Goal: Information Seeking & Learning: Learn about a topic

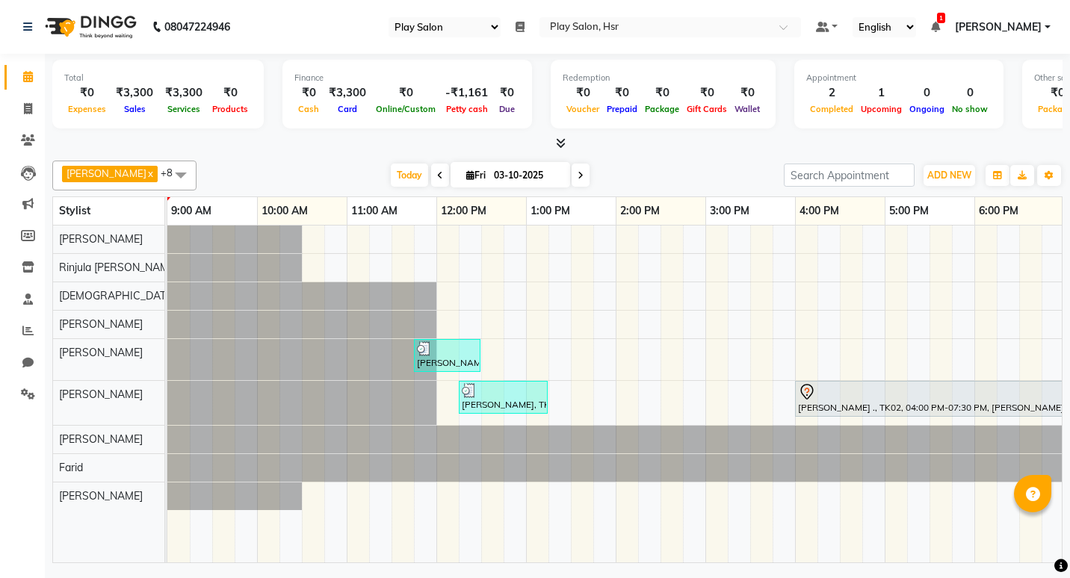
select select "92"
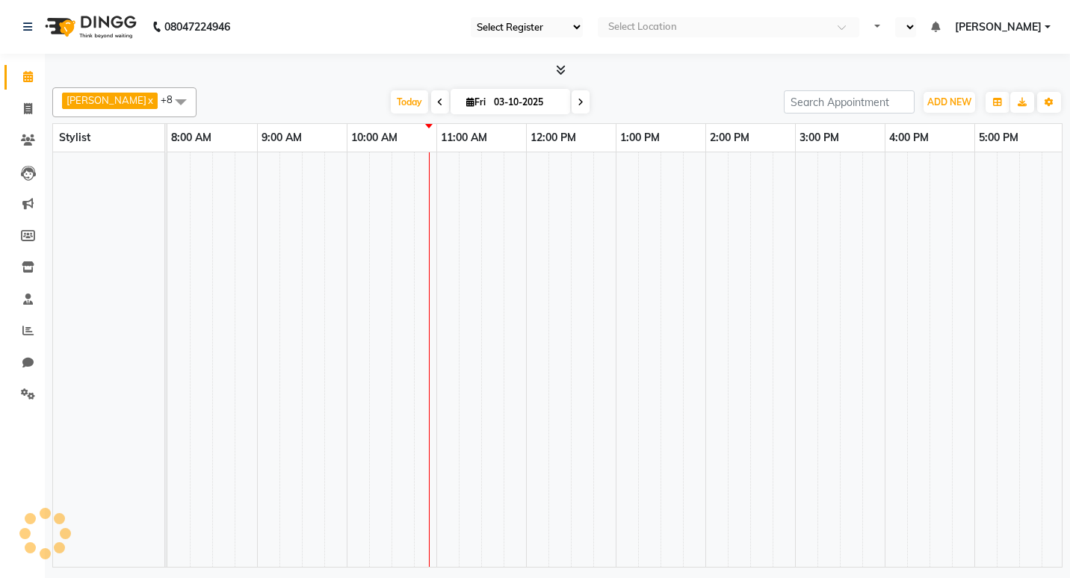
select select "92"
select select "en"
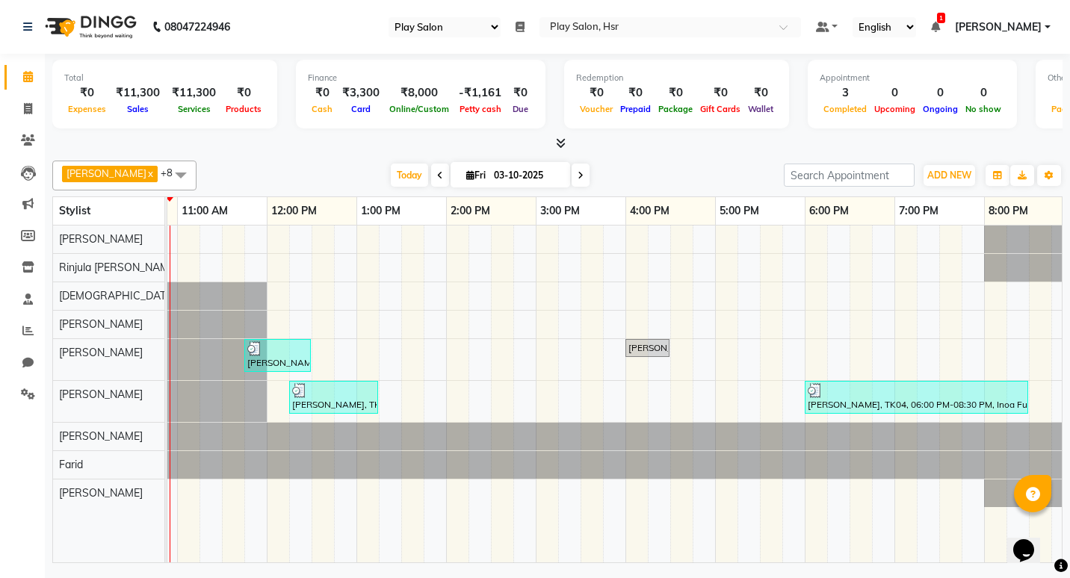
scroll to position [0, 271]
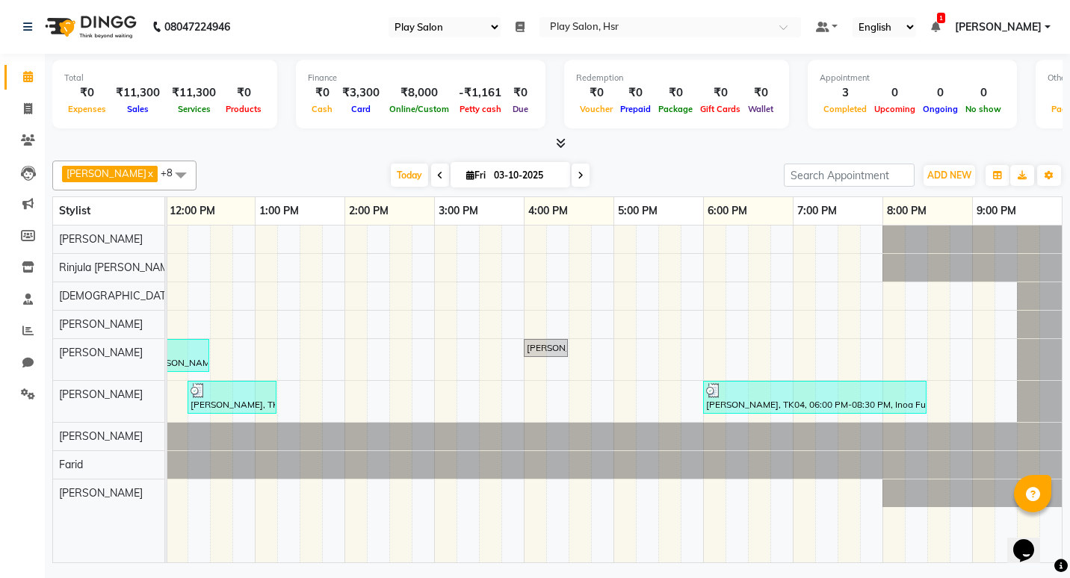
click at [578, 177] on icon at bounding box center [581, 175] width 6 height 9
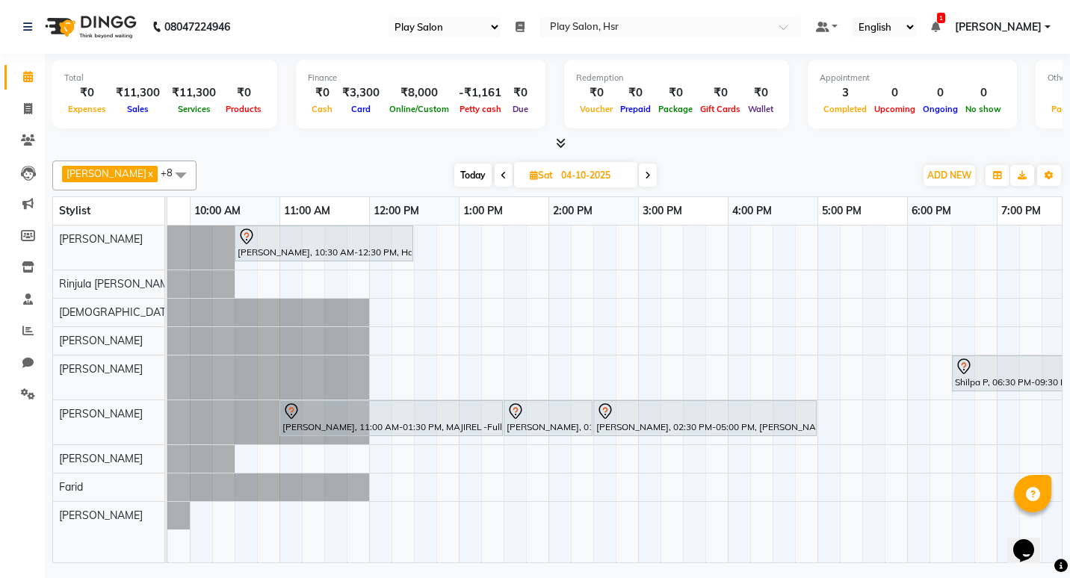
scroll to position [0, 0]
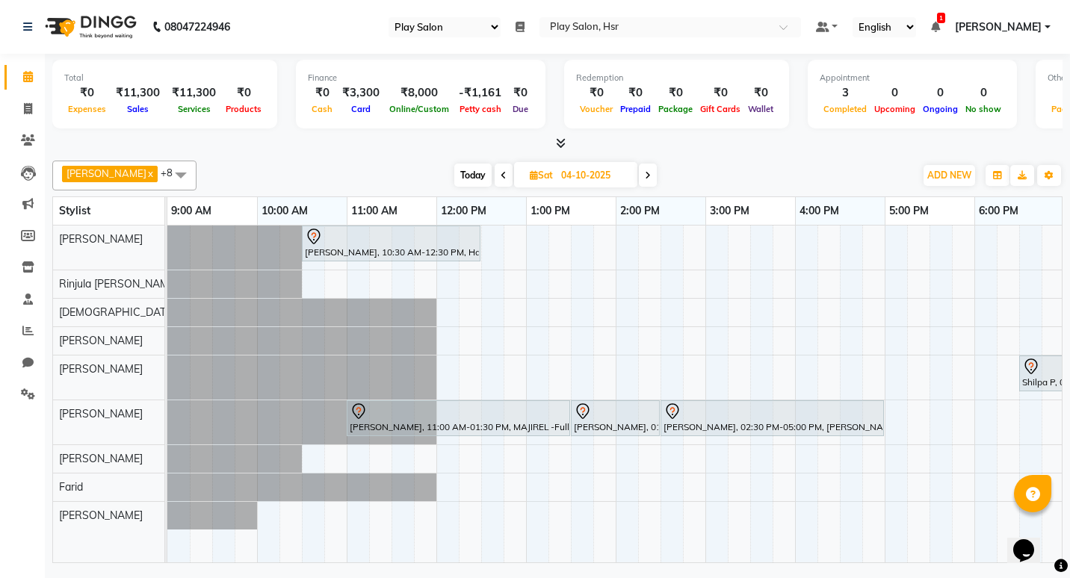
click at [639, 180] on span at bounding box center [648, 175] width 18 height 23
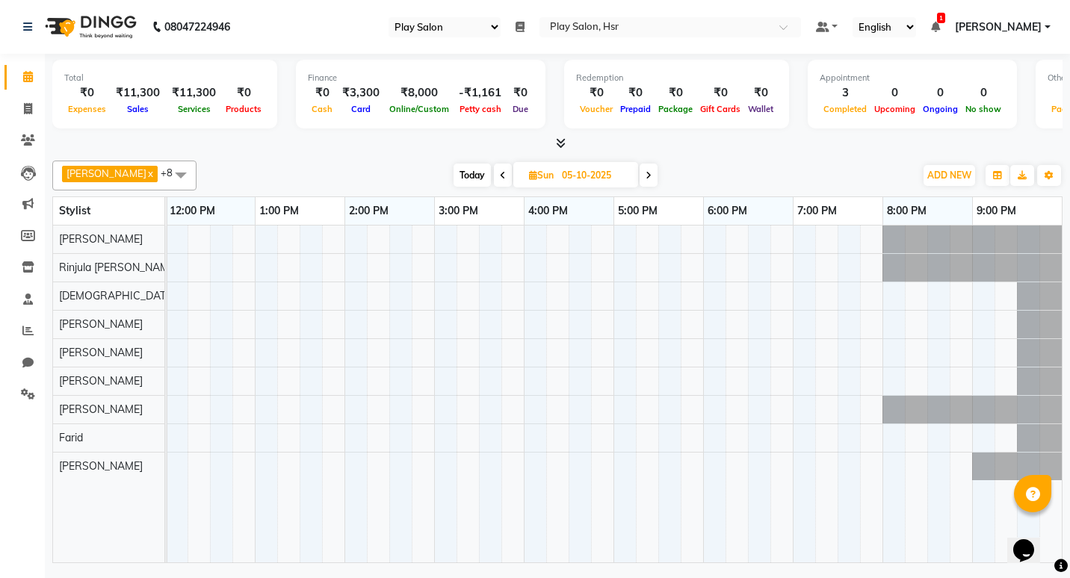
click at [500, 176] on icon at bounding box center [503, 175] width 6 height 9
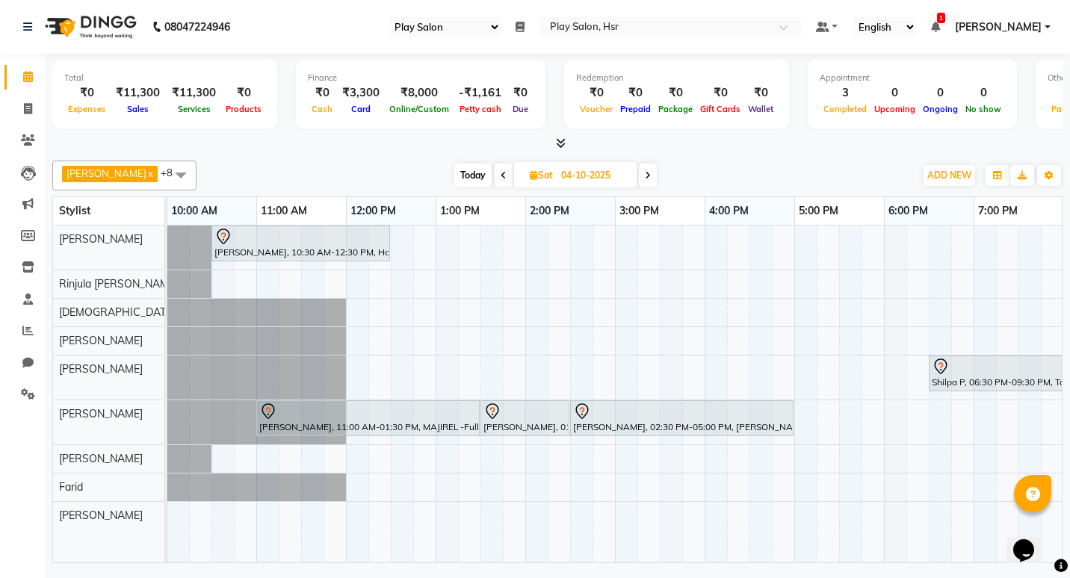
click at [501, 177] on icon at bounding box center [504, 175] width 6 height 9
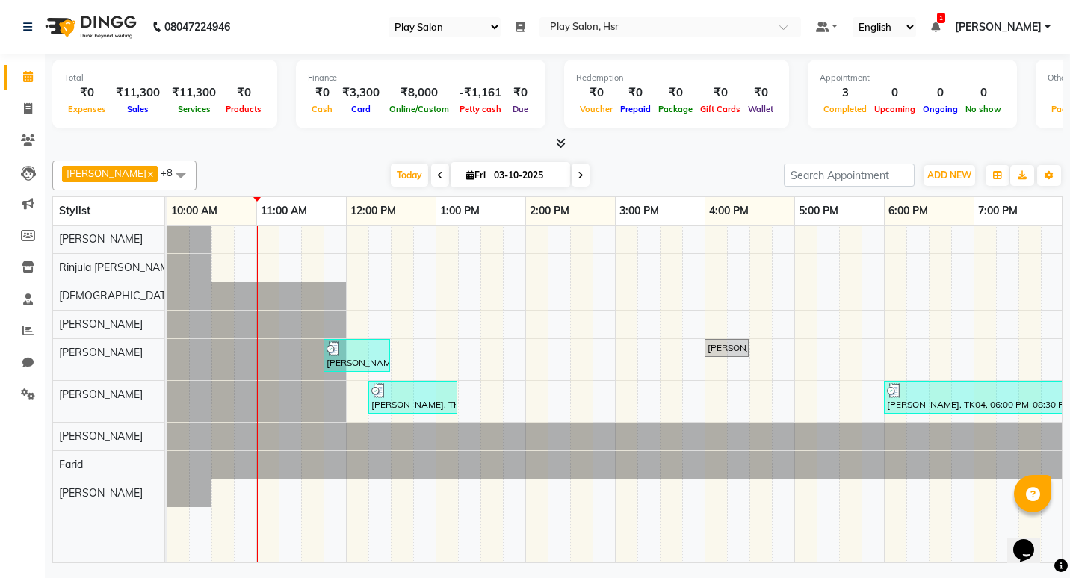
click at [566, 139] on div at bounding box center [557, 144] width 1010 height 16
click at [558, 142] on icon at bounding box center [561, 143] width 10 height 11
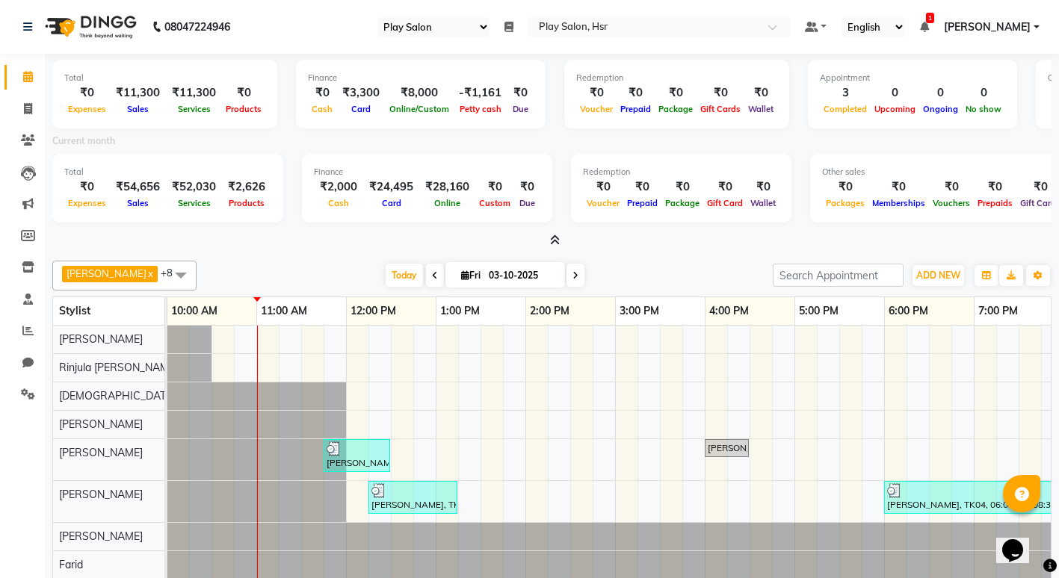
click at [566, 280] on span at bounding box center [575, 275] width 18 height 23
type input "04-10-2025"
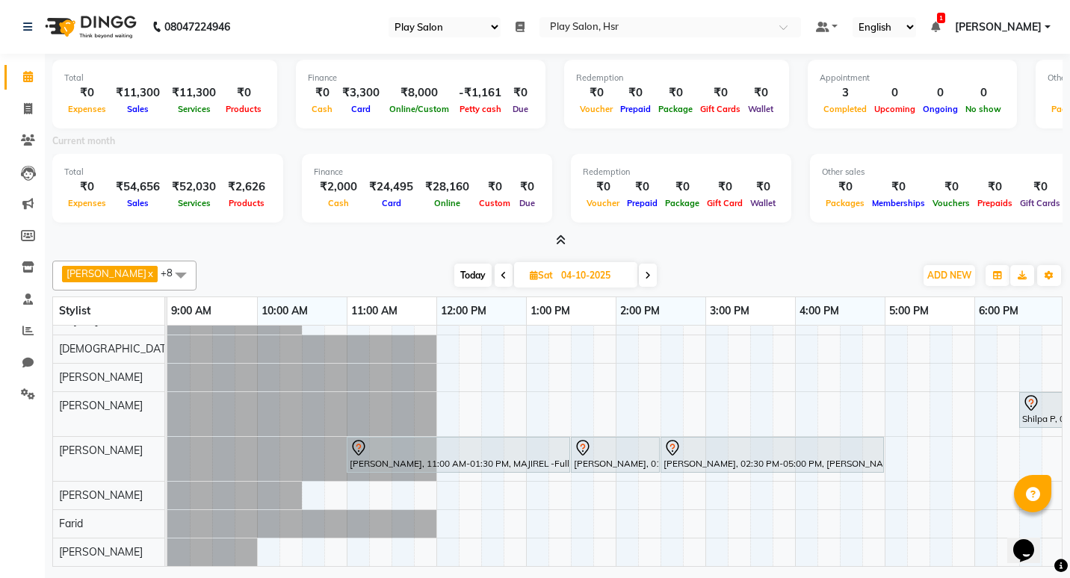
click at [416, 443] on div at bounding box center [458, 448] width 217 height 18
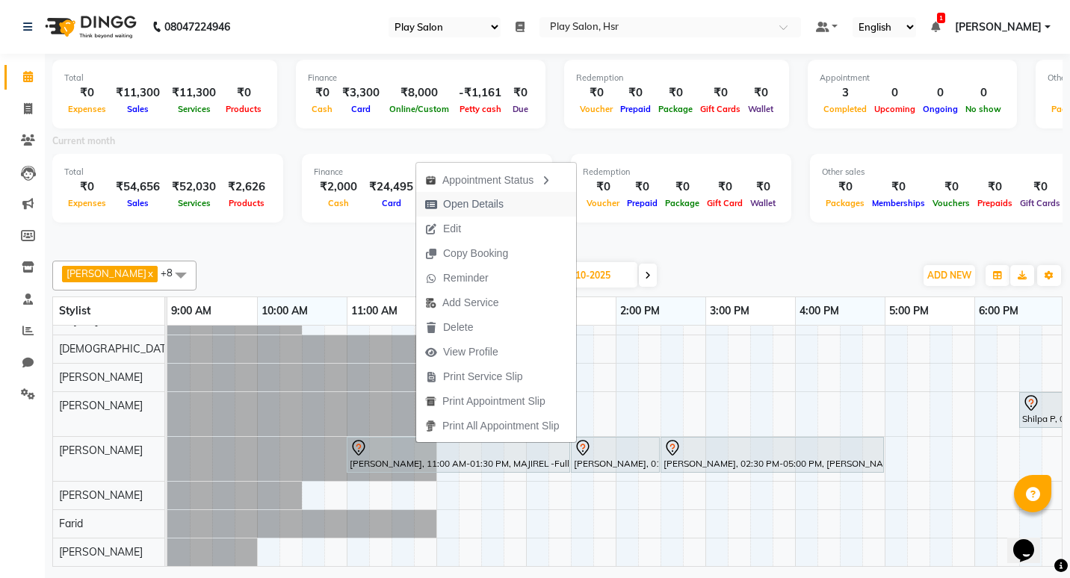
click at [458, 204] on span "Open Details" at bounding box center [473, 205] width 61 height 16
select select "7"
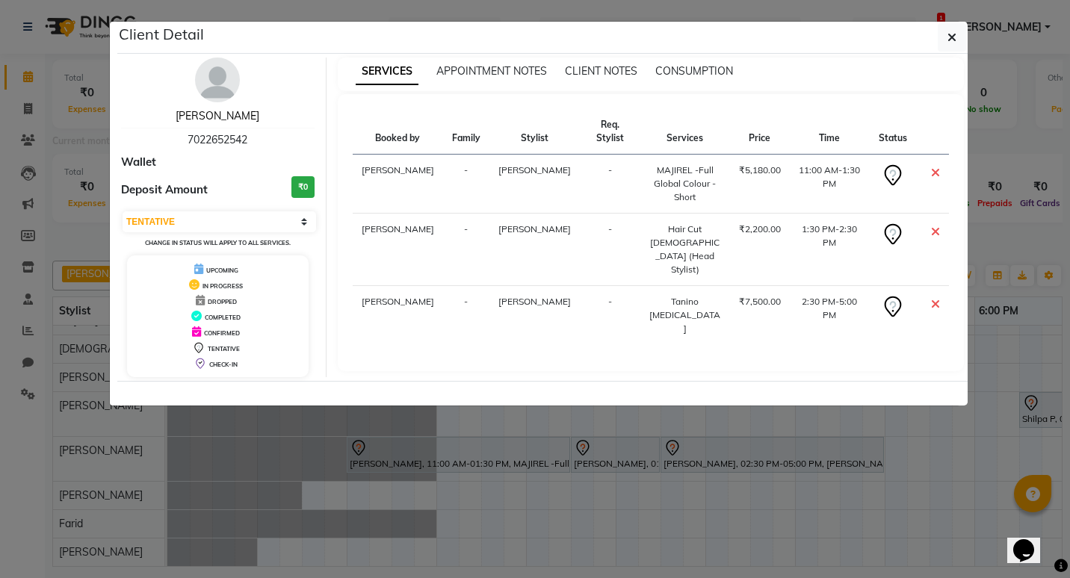
click at [223, 114] on link "Isha Sharma" at bounding box center [218, 115] width 84 height 13
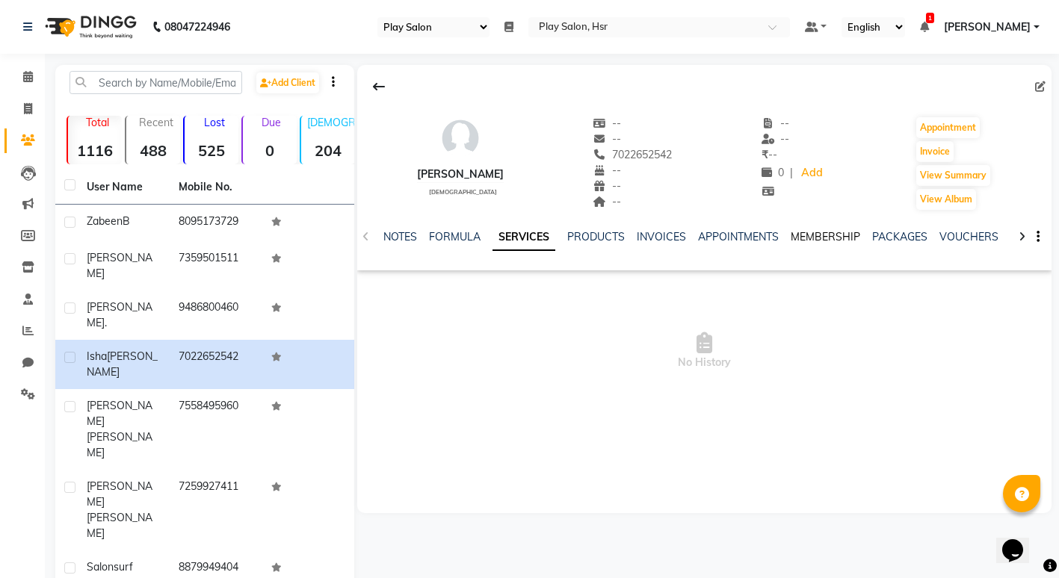
click at [829, 235] on link "MEMBERSHIP" at bounding box center [826, 236] width 70 height 13
click at [828, 238] on link "PACKAGES" at bounding box center [839, 236] width 55 height 13
click at [869, 238] on link "VOUCHERS" at bounding box center [897, 236] width 59 height 13
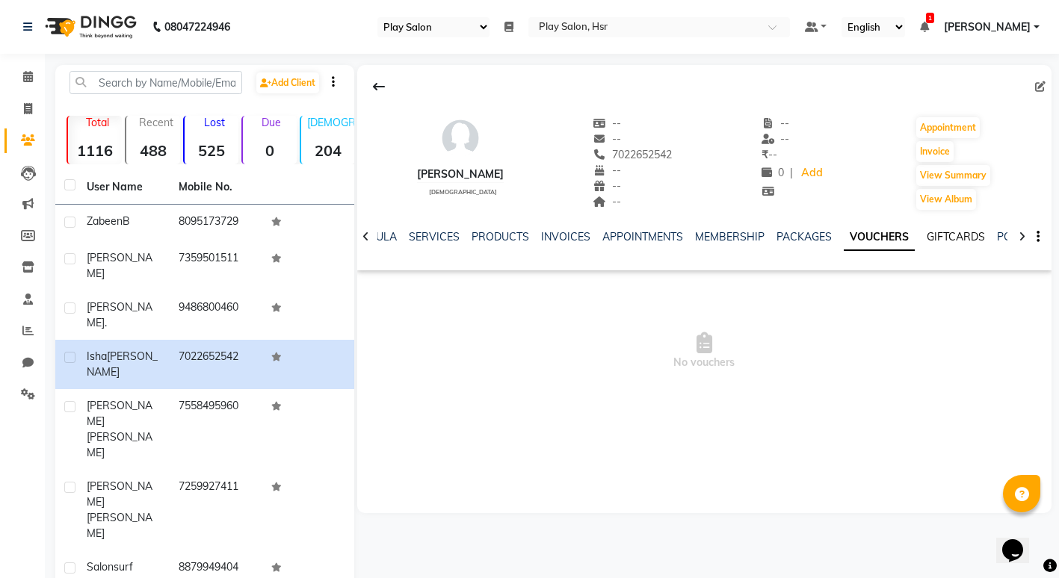
click at [936, 237] on link "GIFTCARDS" at bounding box center [956, 236] width 58 height 13
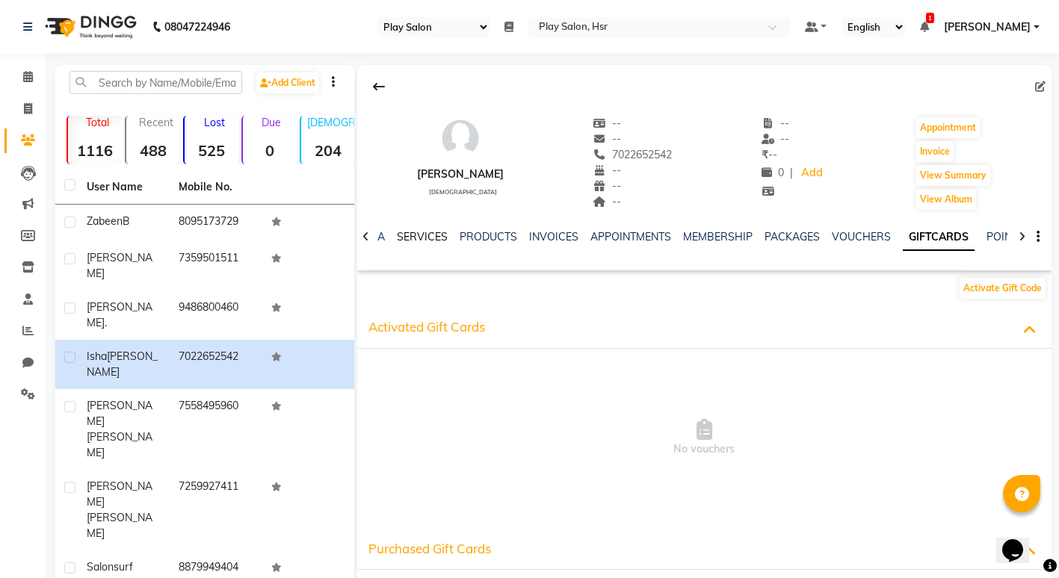
click at [434, 240] on link "SERVICES" at bounding box center [422, 236] width 51 height 13
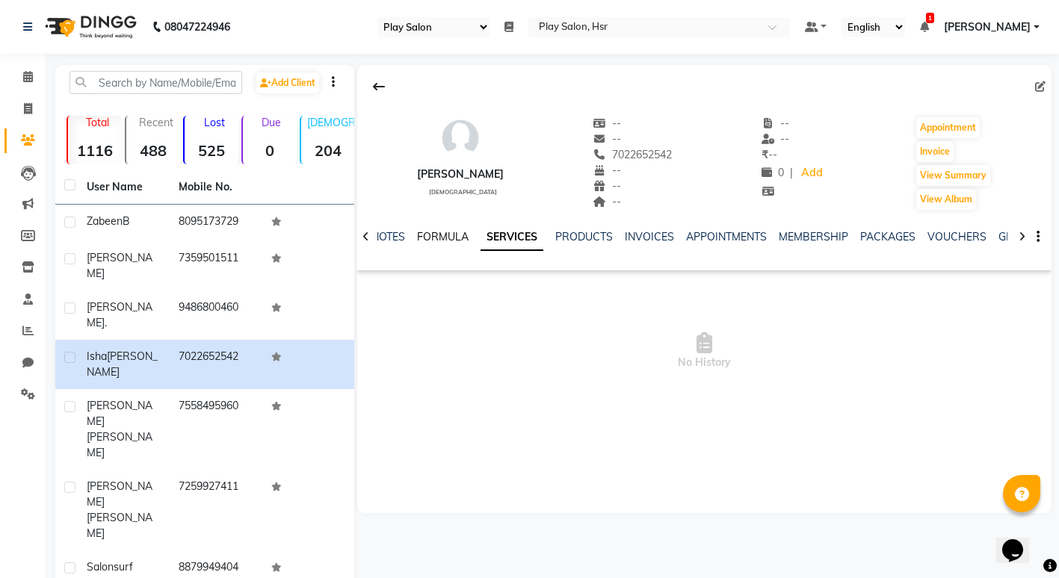
click at [450, 238] on link "FORMULA" at bounding box center [443, 236] width 52 height 13
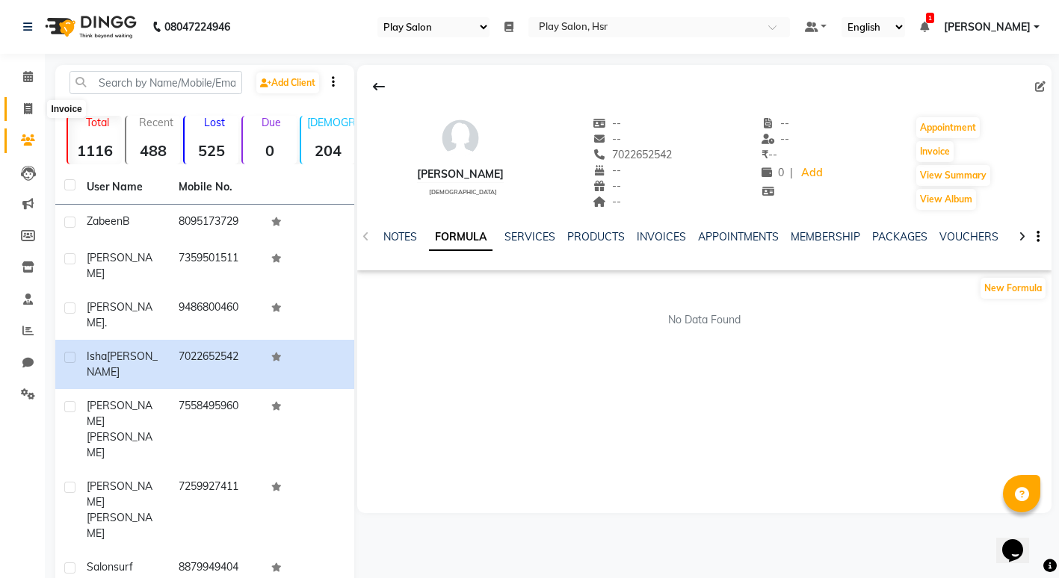
click at [30, 108] on icon at bounding box center [28, 108] width 8 height 11
select select "service"
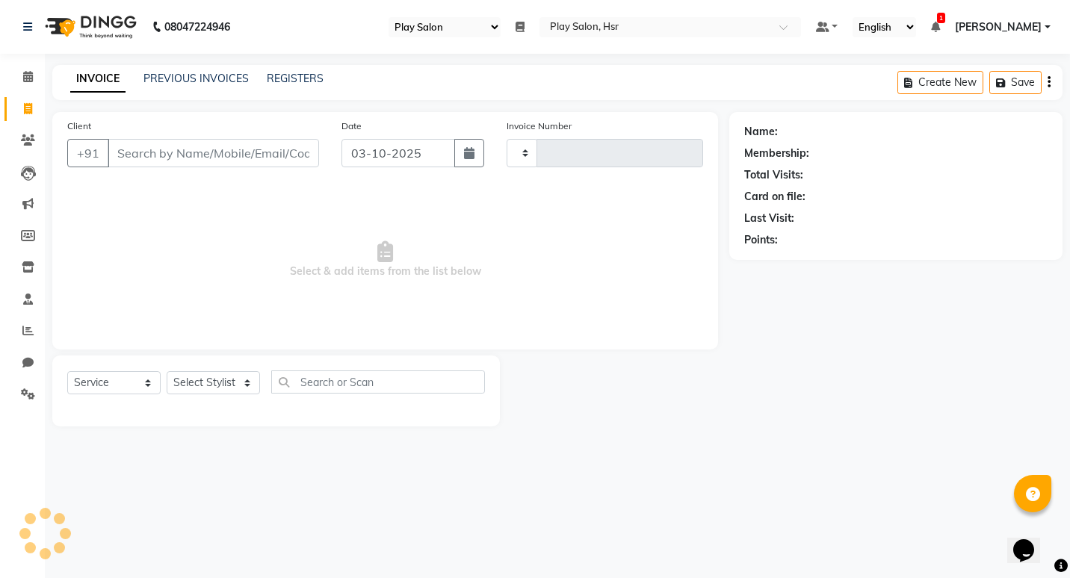
type input "1201"
select select "8358"
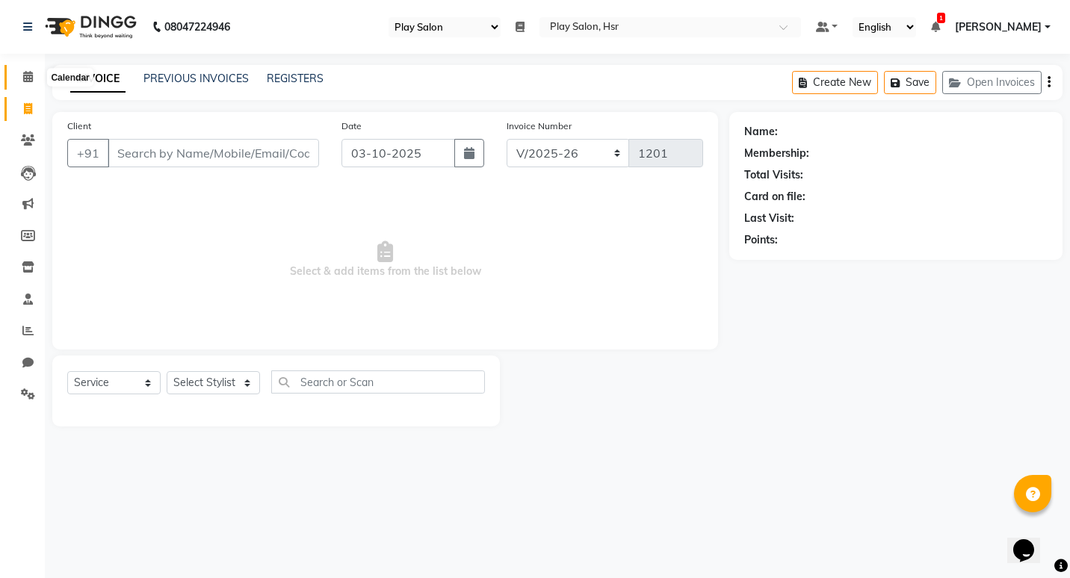
click at [23, 77] on icon at bounding box center [28, 76] width 10 height 11
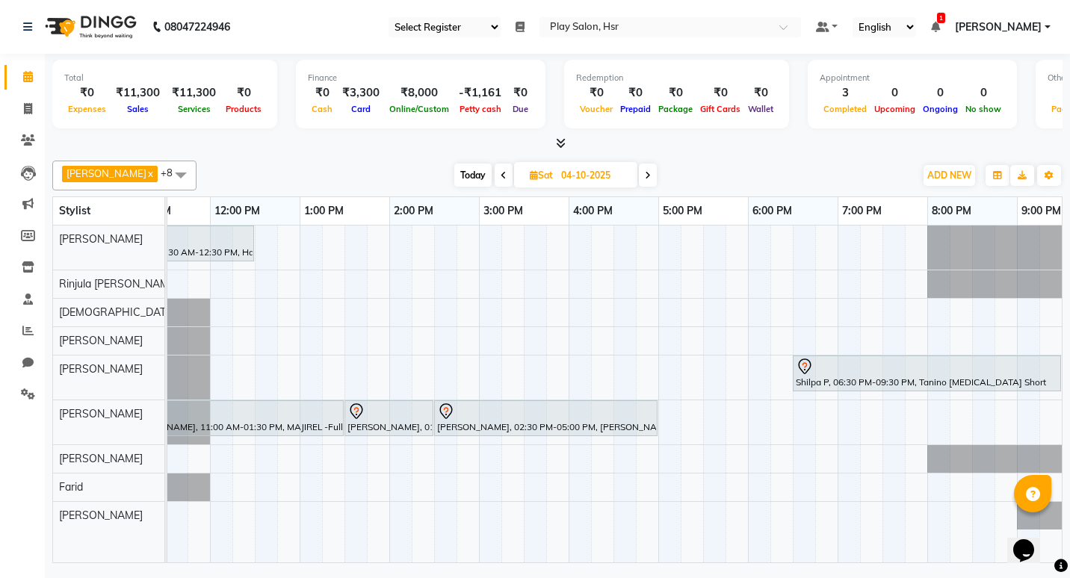
scroll to position [0, 271]
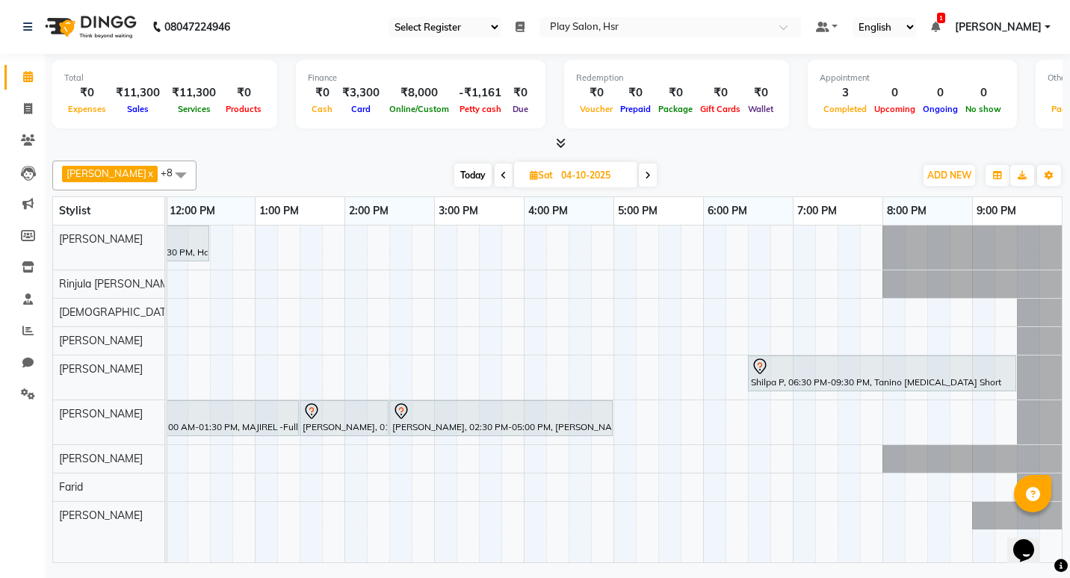
click at [760, 373] on icon at bounding box center [759, 367] width 13 height 16
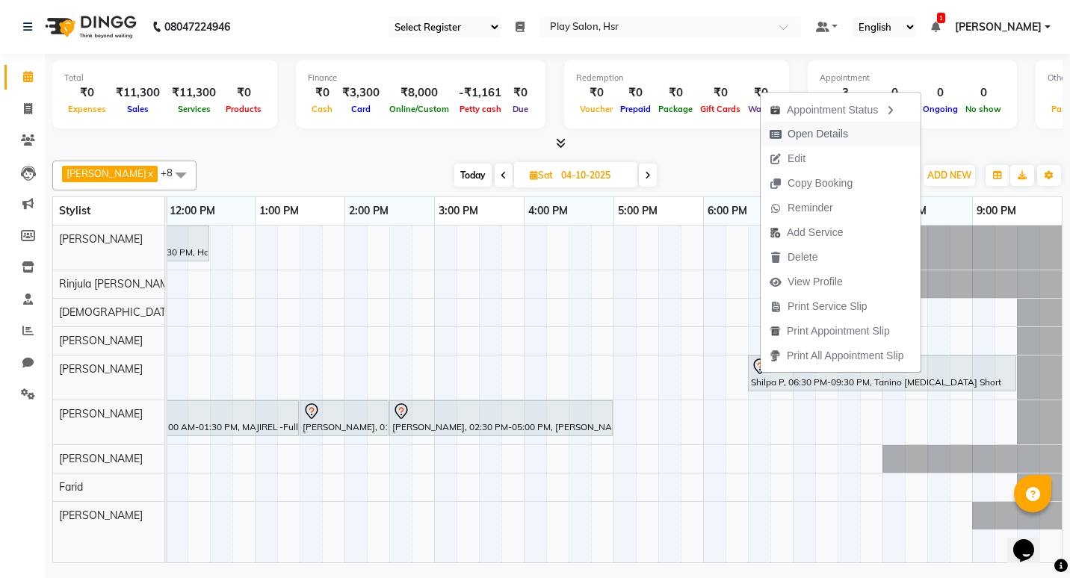
click at [794, 131] on span "Open Details" at bounding box center [818, 134] width 61 height 16
select select "7"
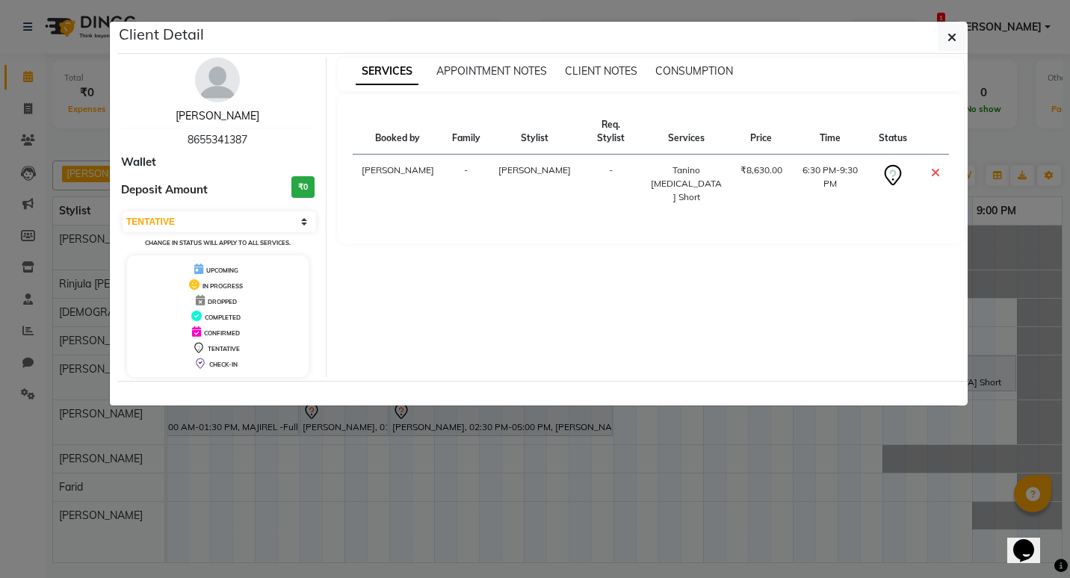
click at [214, 112] on link "Shilpa P" at bounding box center [218, 115] width 84 height 13
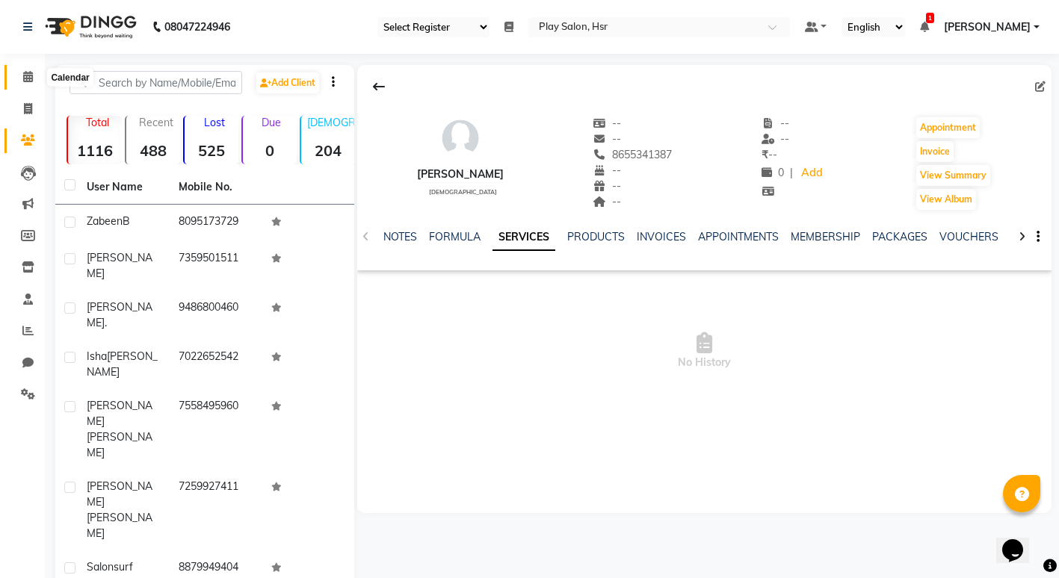
click at [25, 78] on icon at bounding box center [28, 76] width 10 height 11
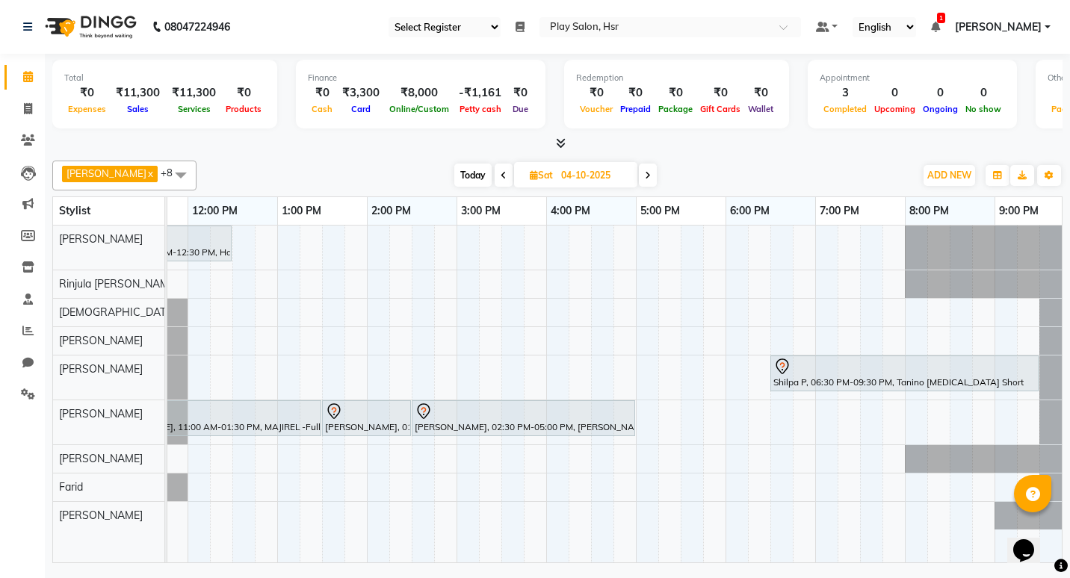
scroll to position [0, 262]
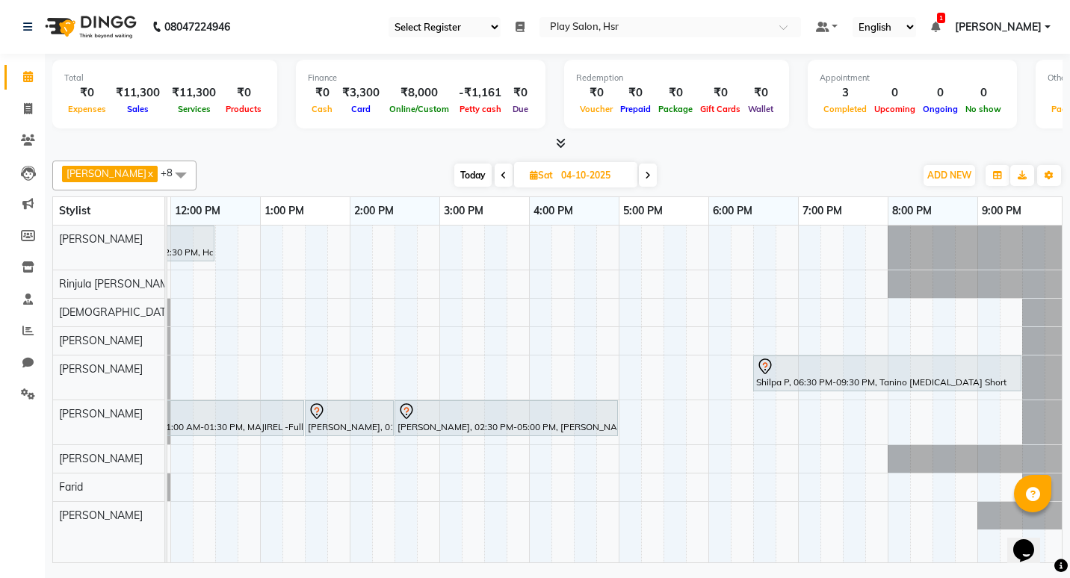
click at [818, 376] on div "Shilpa P, 06:30 PM-09:30 PM, Tanino Botox Short" at bounding box center [887, 373] width 265 height 31
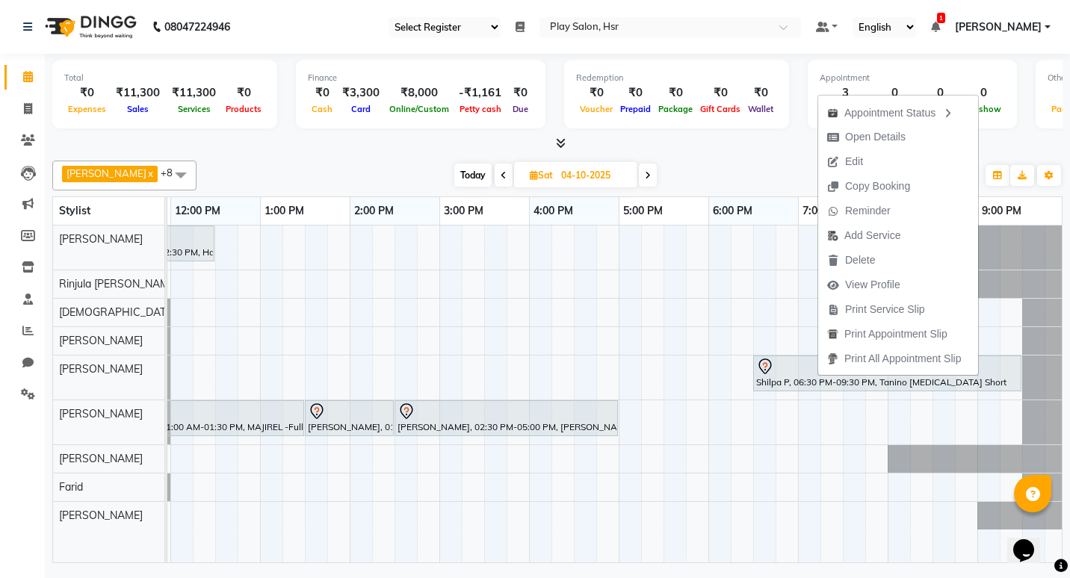
click at [782, 378] on div "Shilpa P, 06:30 PM-09:30 PM, Tanino Botox Short" at bounding box center [887, 373] width 265 height 31
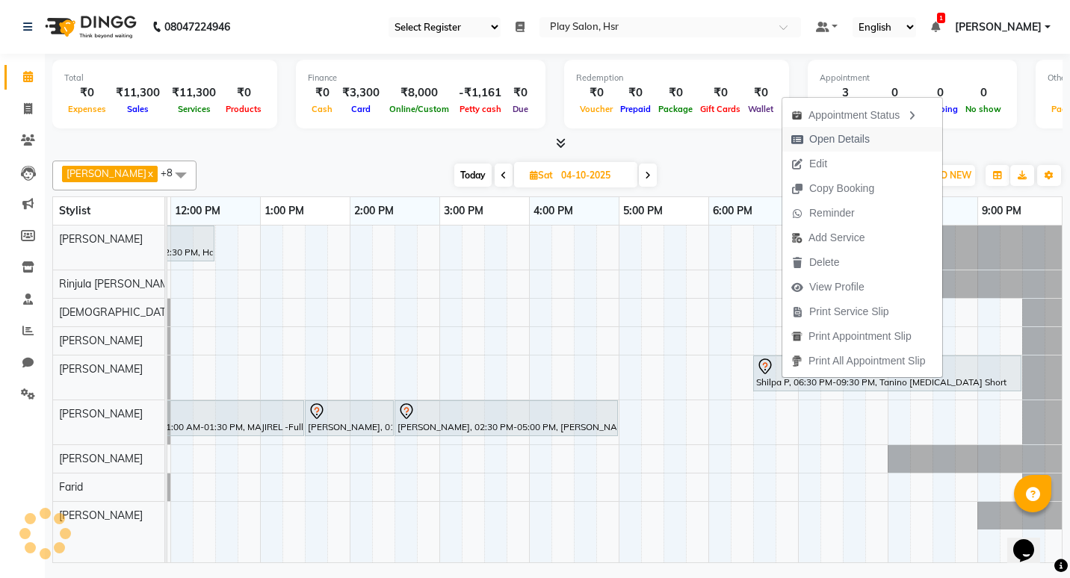
click at [841, 140] on span "Open Details" at bounding box center [839, 140] width 61 height 16
select select "7"
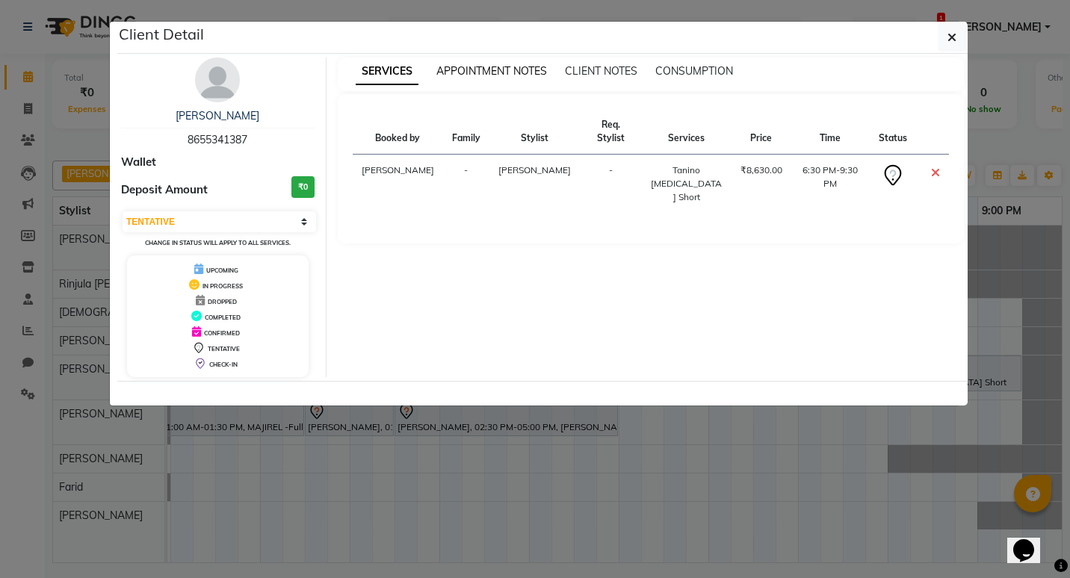
click at [475, 67] on span "APPOINTMENT NOTES" at bounding box center [491, 70] width 111 height 13
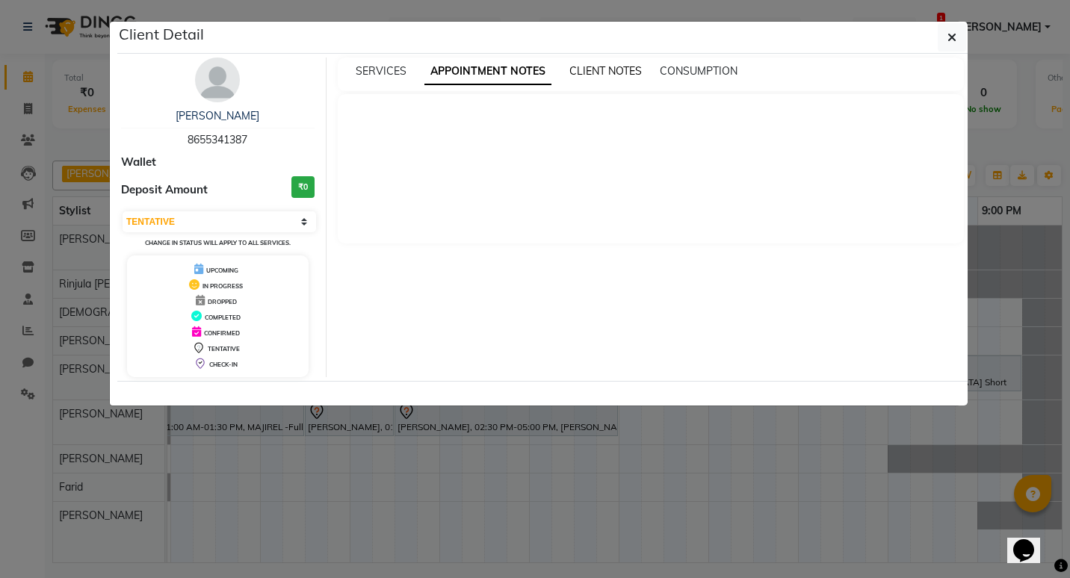
click at [604, 69] on span "CLIENT NOTES" at bounding box center [605, 70] width 72 height 13
click at [944, 37] on button "button" at bounding box center [952, 37] width 28 height 28
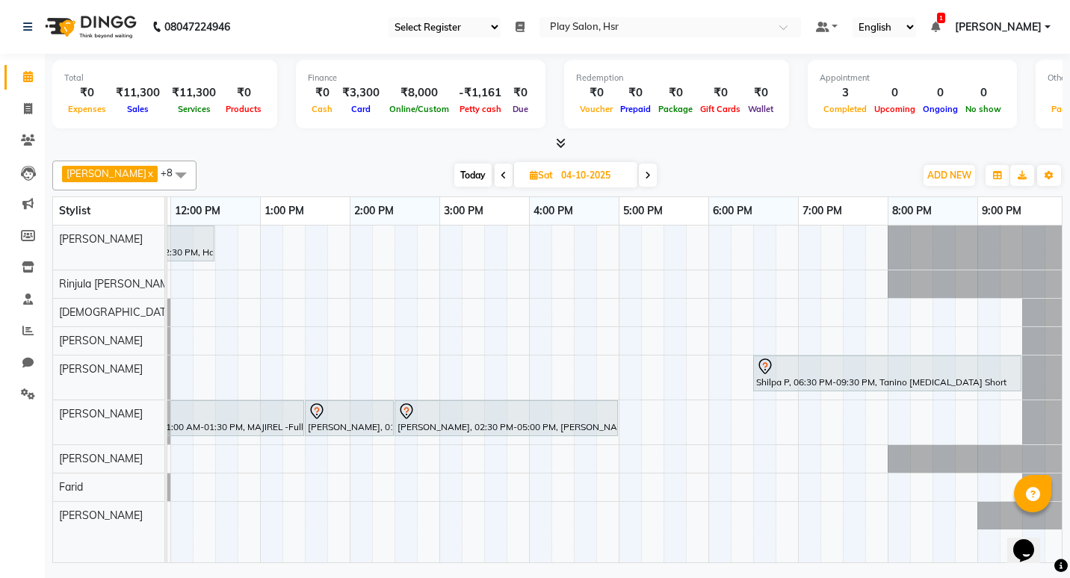
click at [472, 421] on div "Isha Sharma, 02:30 PM-05:00 PM, Tanino Botox" at bounding box center [506, 418] width 220 height 31
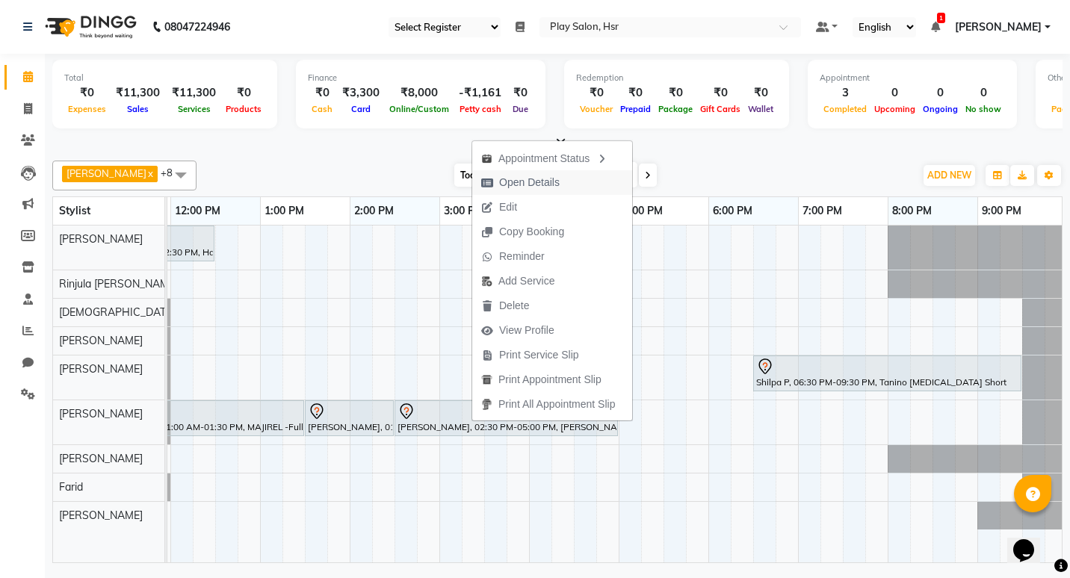
click at [534, 183] on span "Open Details" at bounding box center [529, 183] width 61 height 16
select select "7"
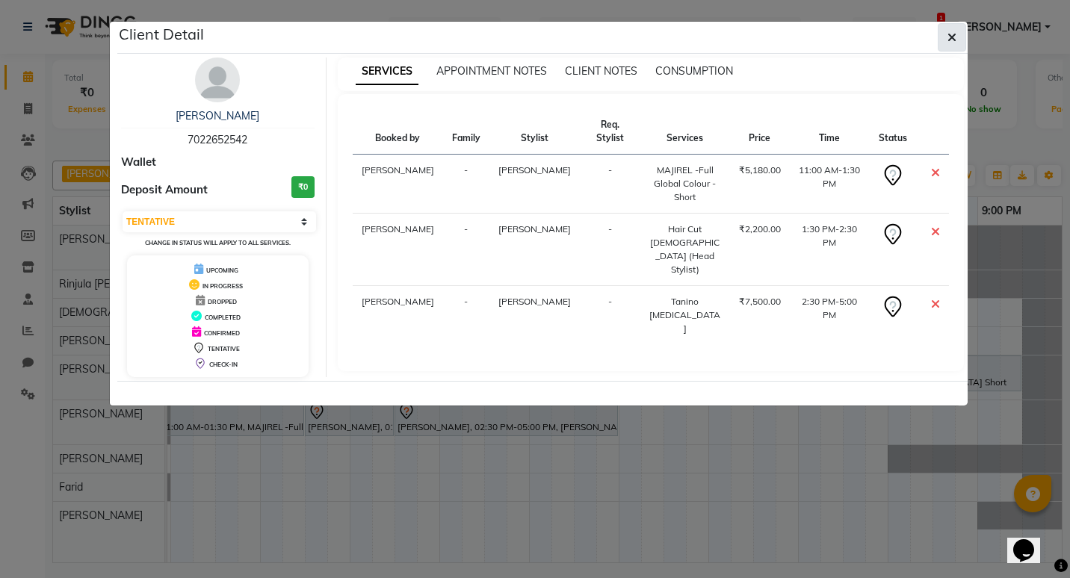
click at [954, 36] on icon "button" at bounding box center [952, 37] width 9 height 12
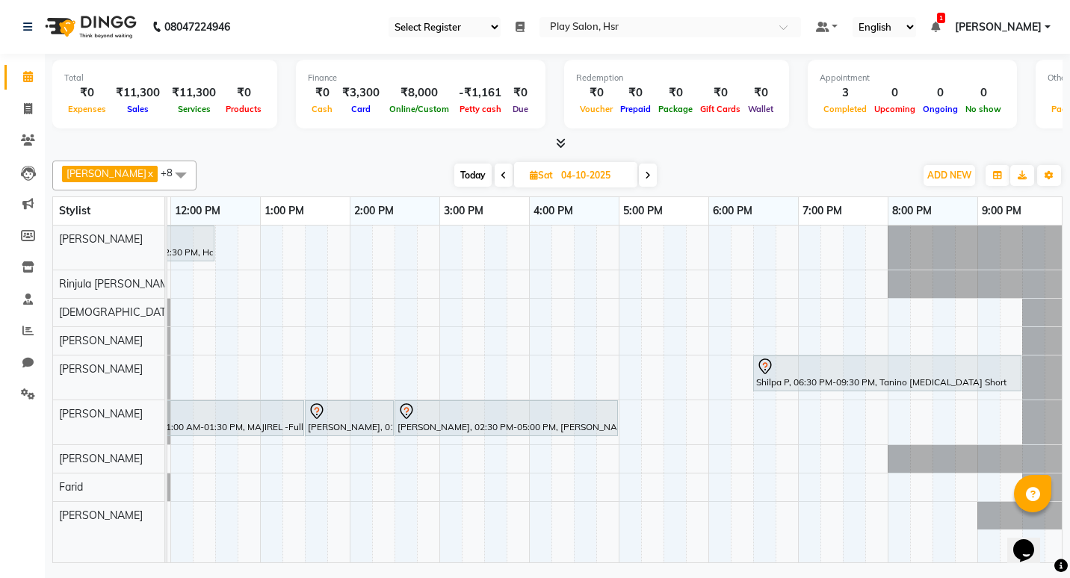
click at [645, 177] on icon at bounding box center [648, 175] width 6 height 9
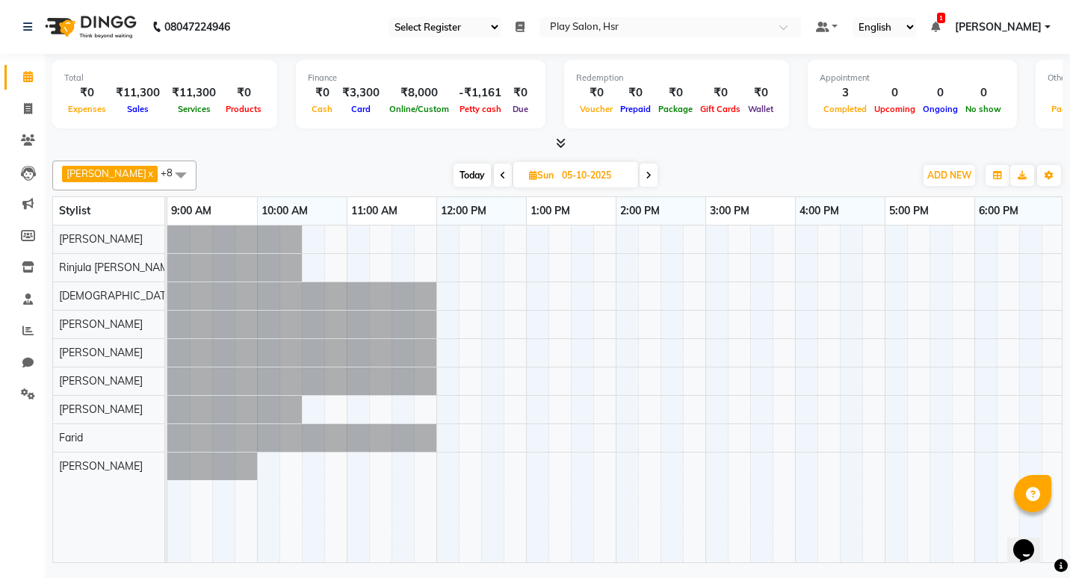
scroll to position [0, 271]
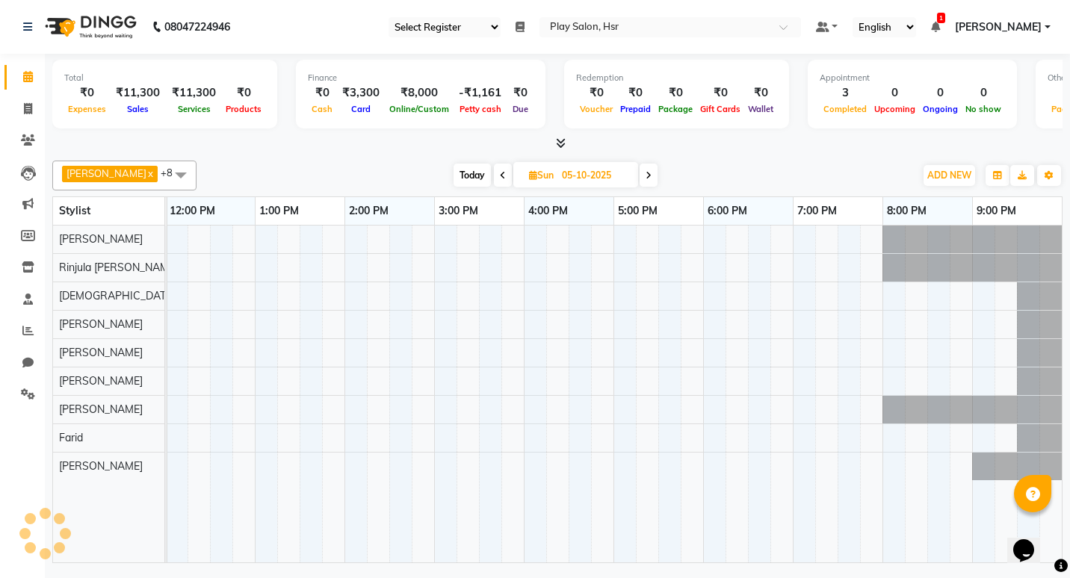
click at [454, 174] on span "Today" at bounding box center [472, 175] width 37 height 23
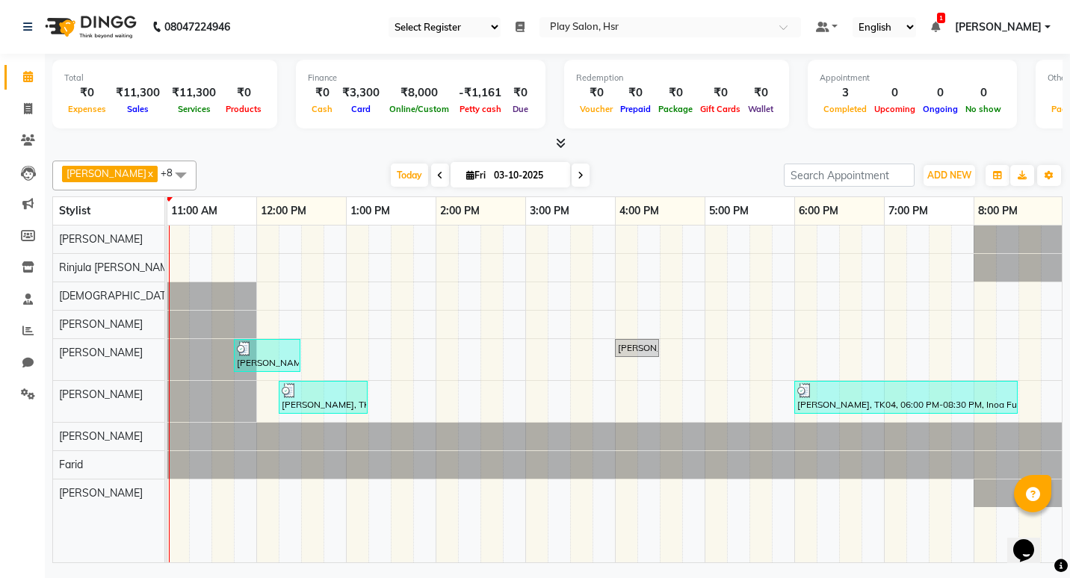
click at [572, 180] on span at bounding box center [581, 175] width 18 height 23
type input "04-10-2025"
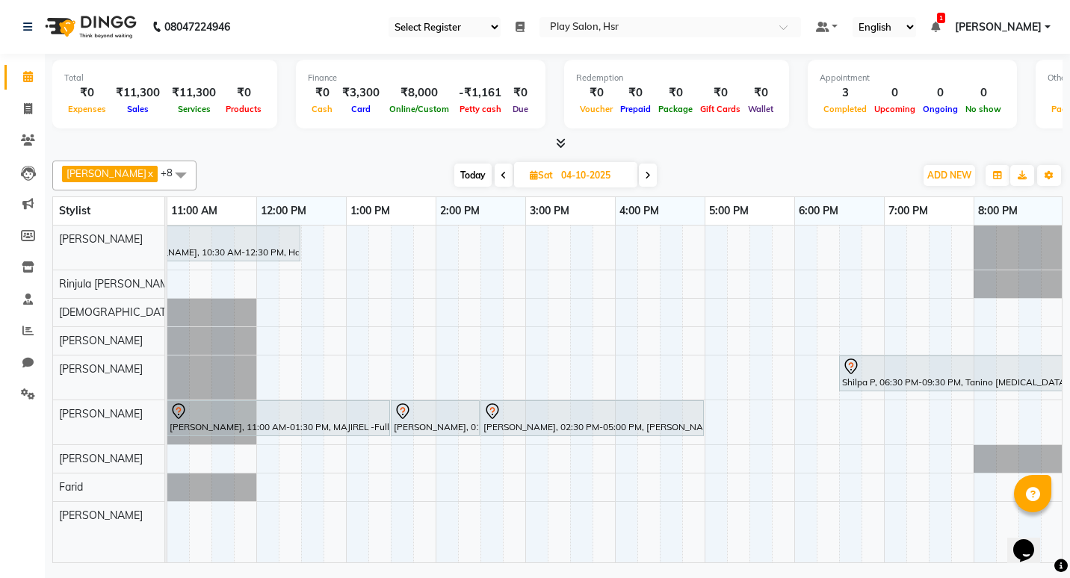
click at [866, 369] on div at bounding box center [973, 367] width 262 height 18
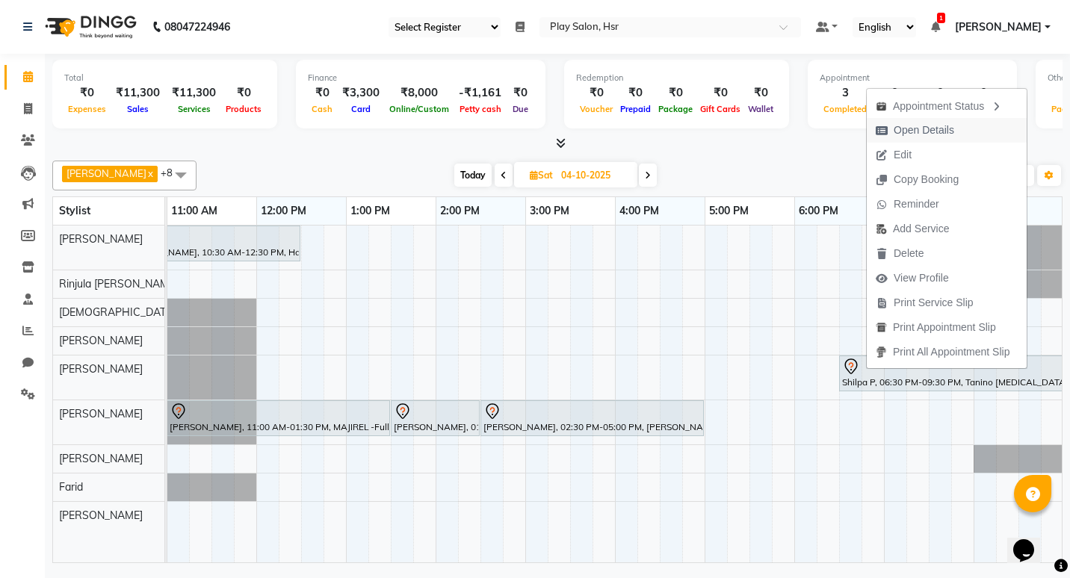
click at [910, 132] on span "Open Details" at bounding box center [924, 131] width 61 height 16
select select "7"
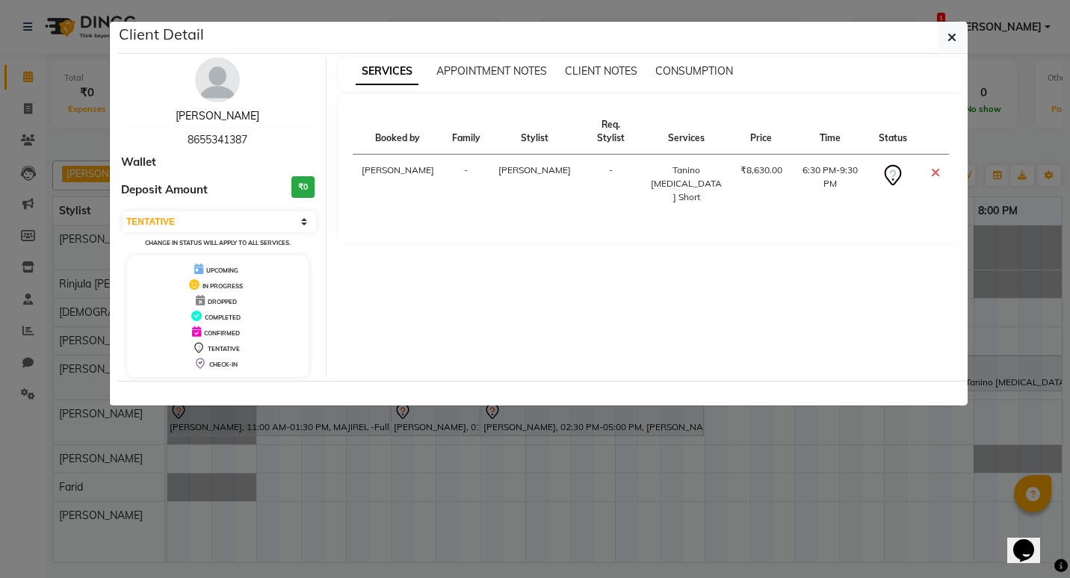
click at [224, 111] on link "Shilpa P" at bounding box center [218, 115] width 84 height 13
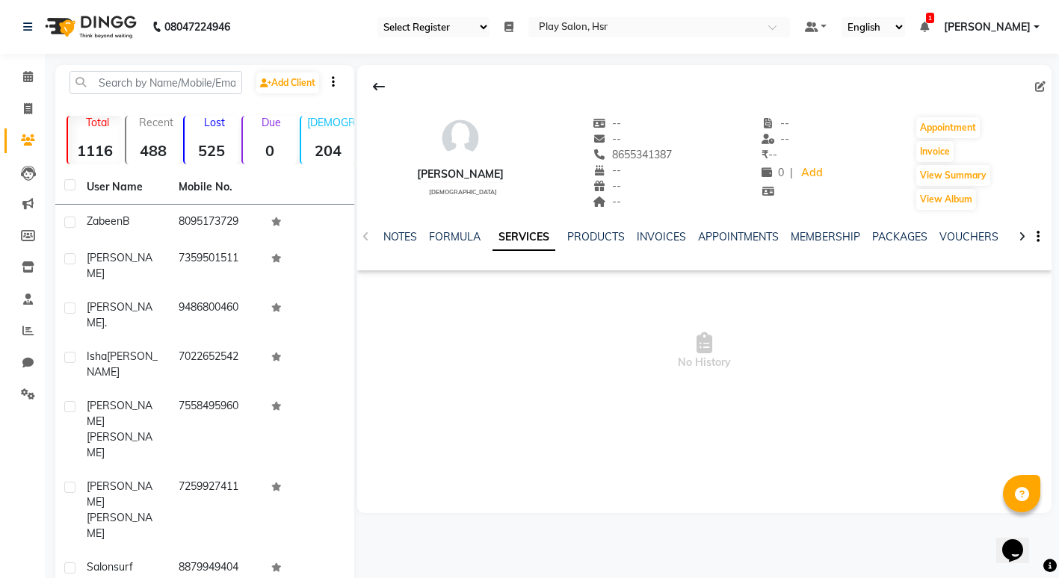
click at [525, 237] on link "SERVICES" at bounding box center [523, 237] width 63 height 27
click at [20, 77] on span at bounding box center [28, 77] width 26 height 17
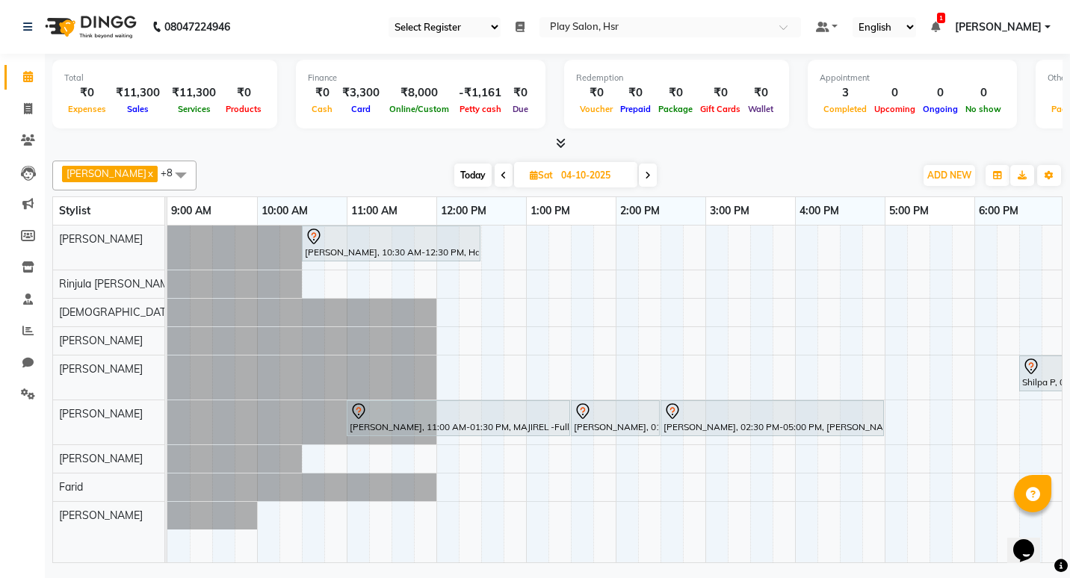
click at [348, 246] on div "Parth, 10:30 AM-12:30 PM, Hair cut + Beard + Head massage" at bounding box center [391, 243] width 176 height 31
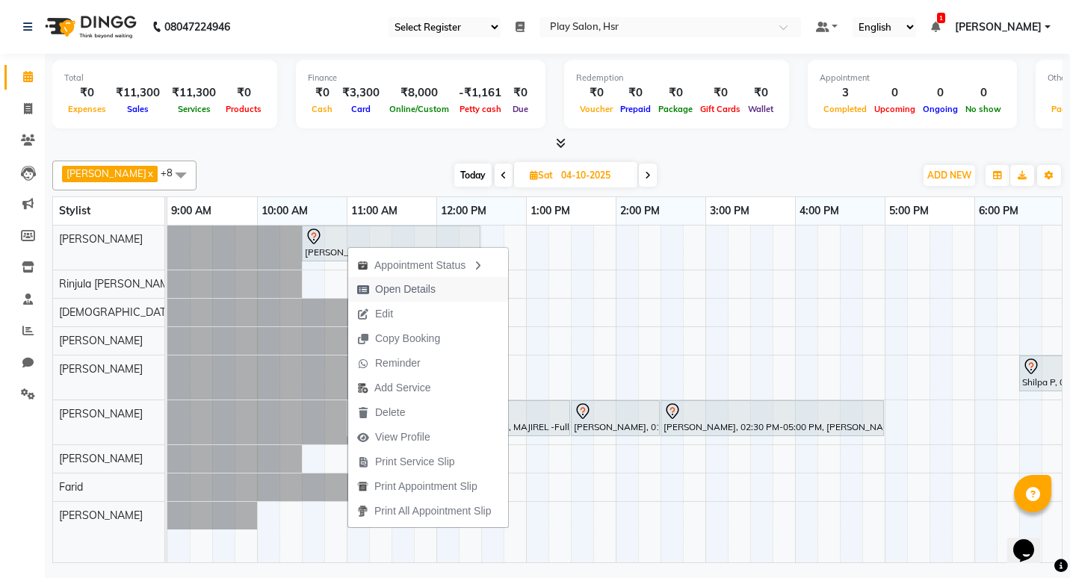
click at [394, 287] on span "Open Details" at bounding box center [405, 290] width 61 height 16
select select "7"
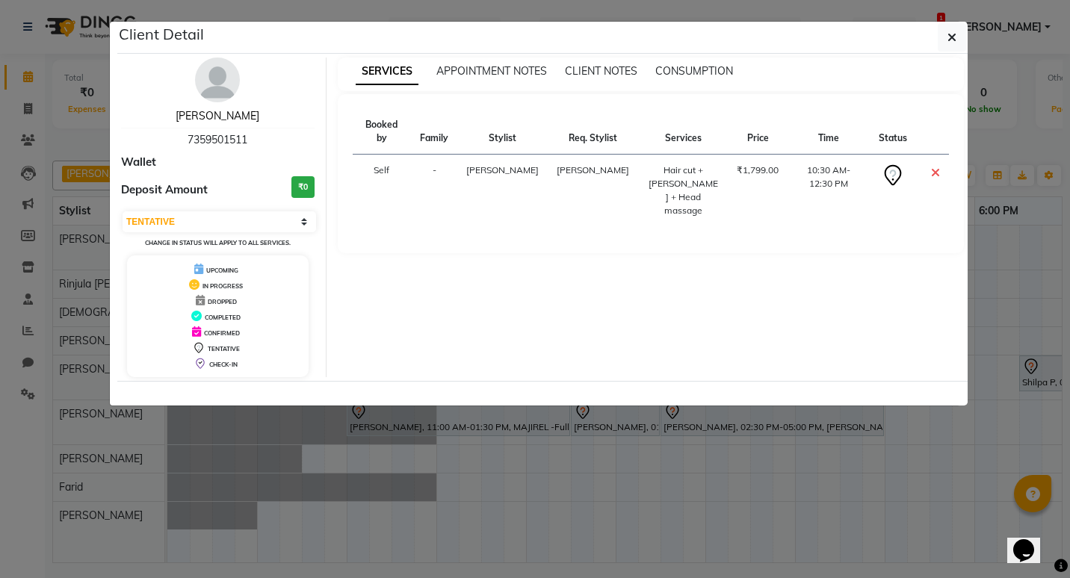
click at [216, 112] on link "Parth" at bounding box center [218, 115] width 84 height 13
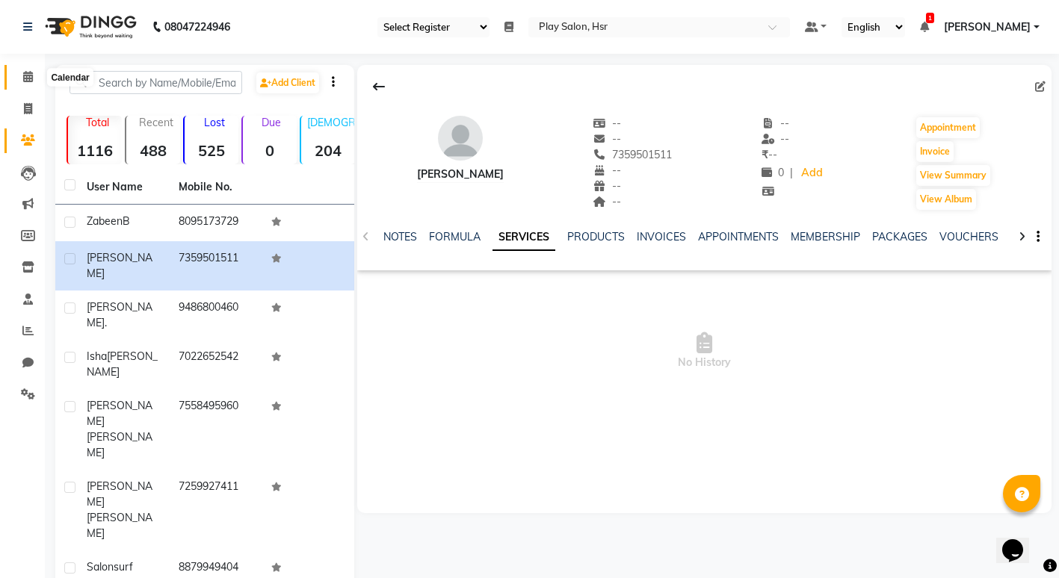
click at [28, 80] on icon at bounding box center [28, 76] width 10 height 11
